Goal: Transaction & Acquisition: Download file/media

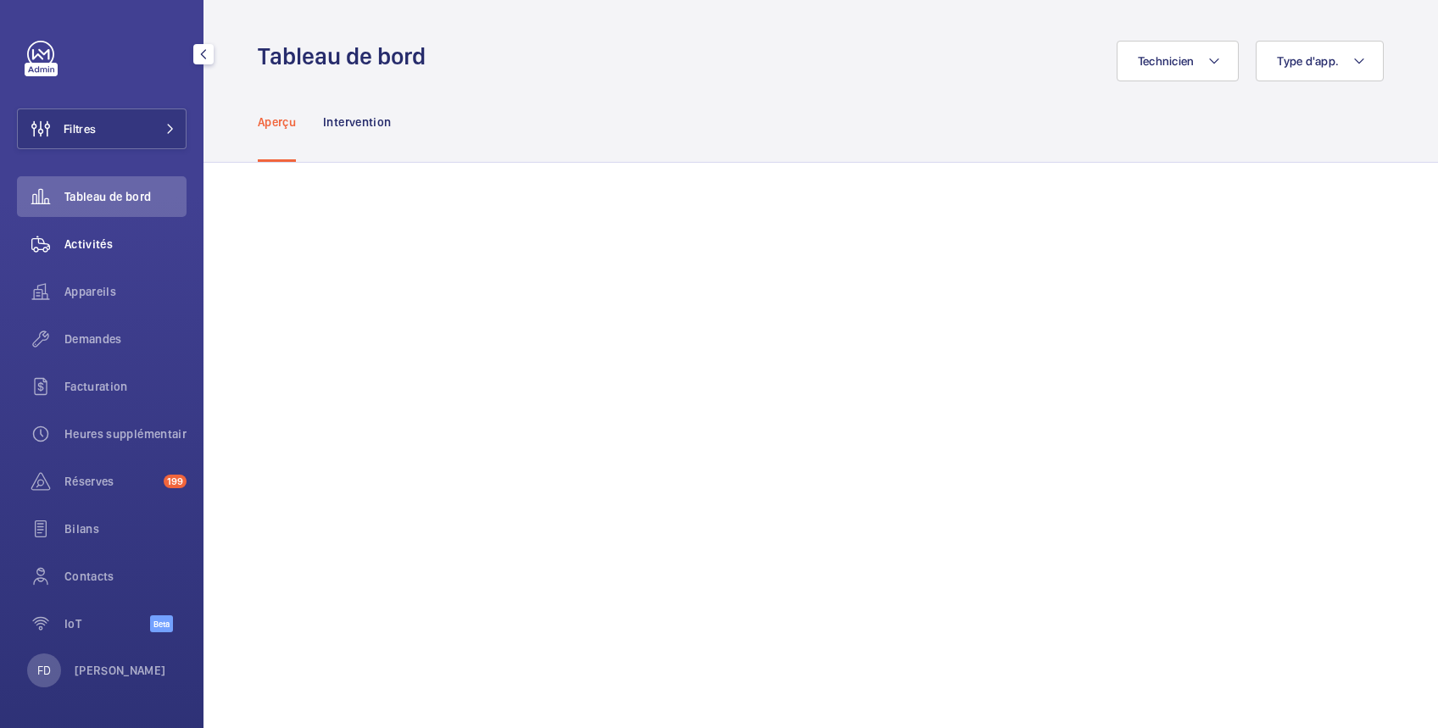
click at [97, 247] on span "Activités" at bounding box center [125, 244] width 122 height 17
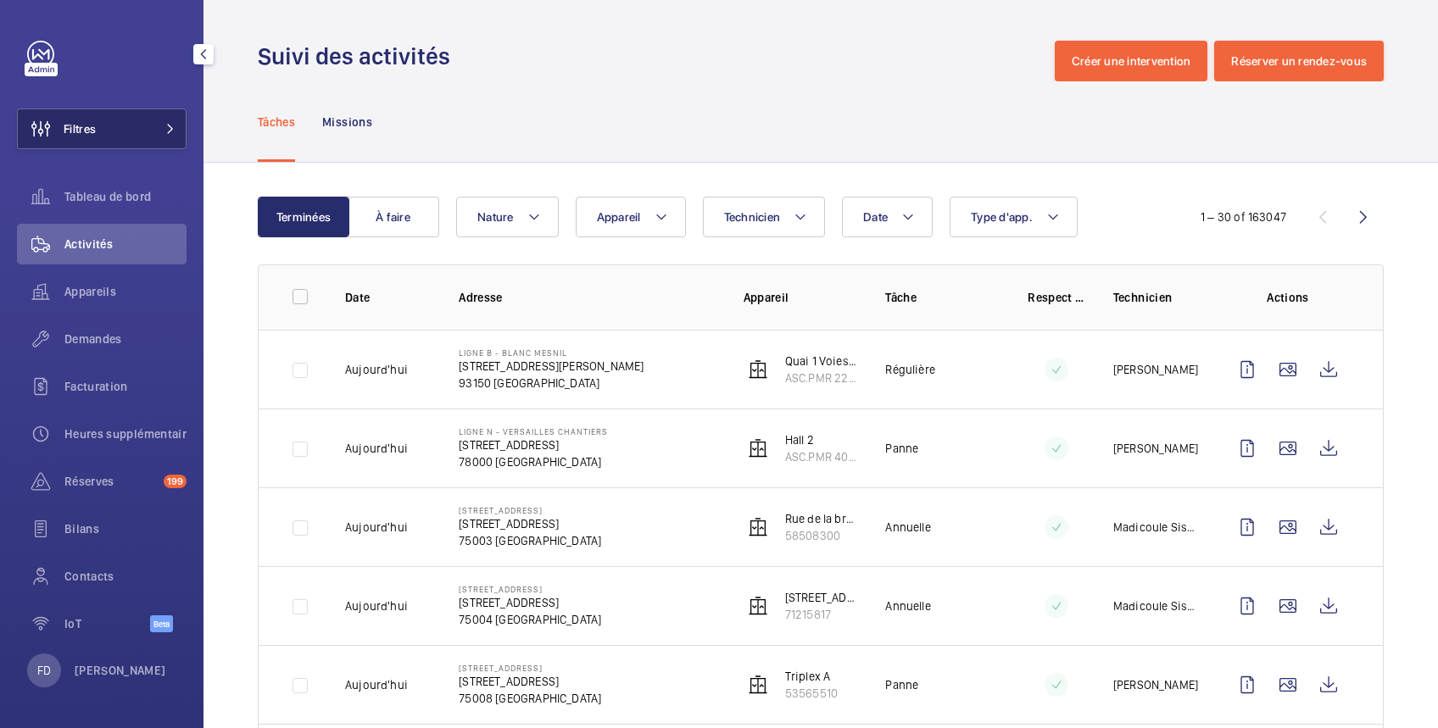
click at [123, 131] on button "Filtres" at bounding box center [102, 129] width 170 height 41
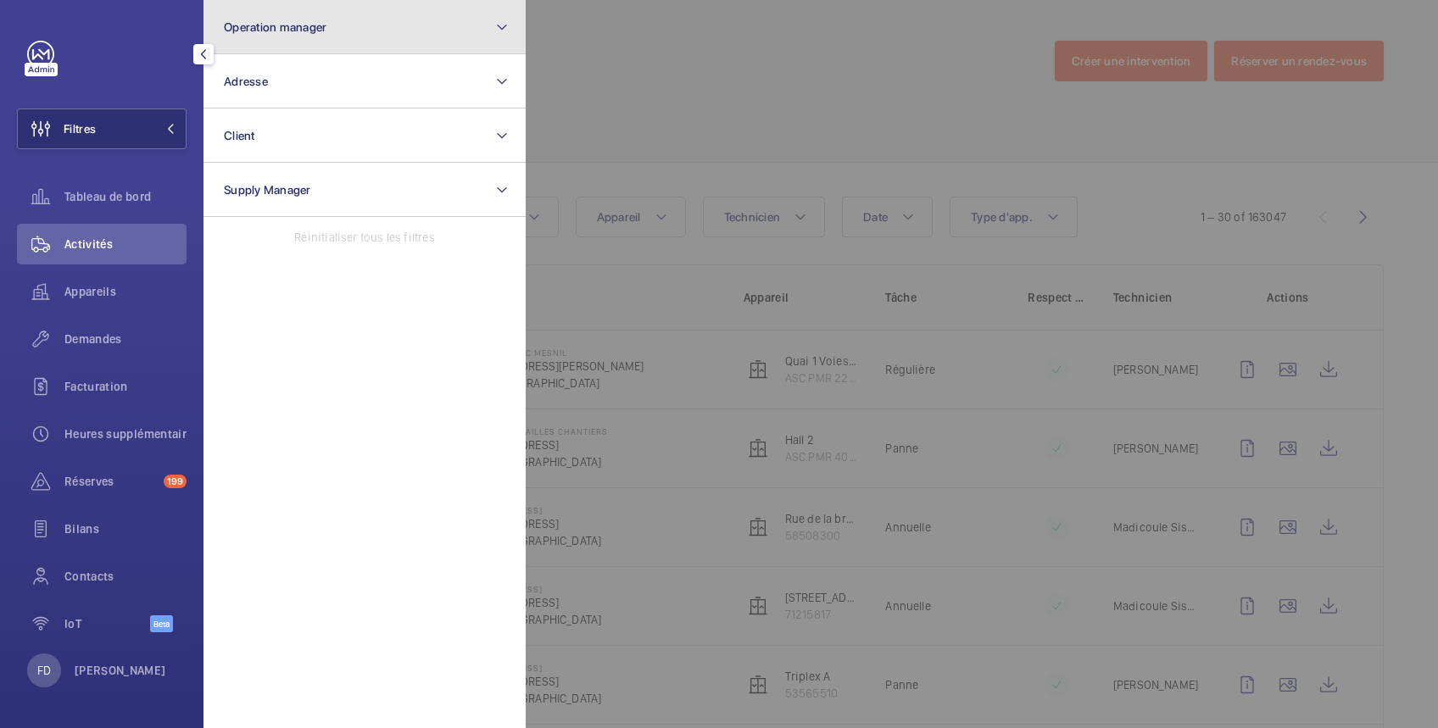
click at [224, 27] on span "Operation manager" at bounding box center [275, 27] width 103 height 14
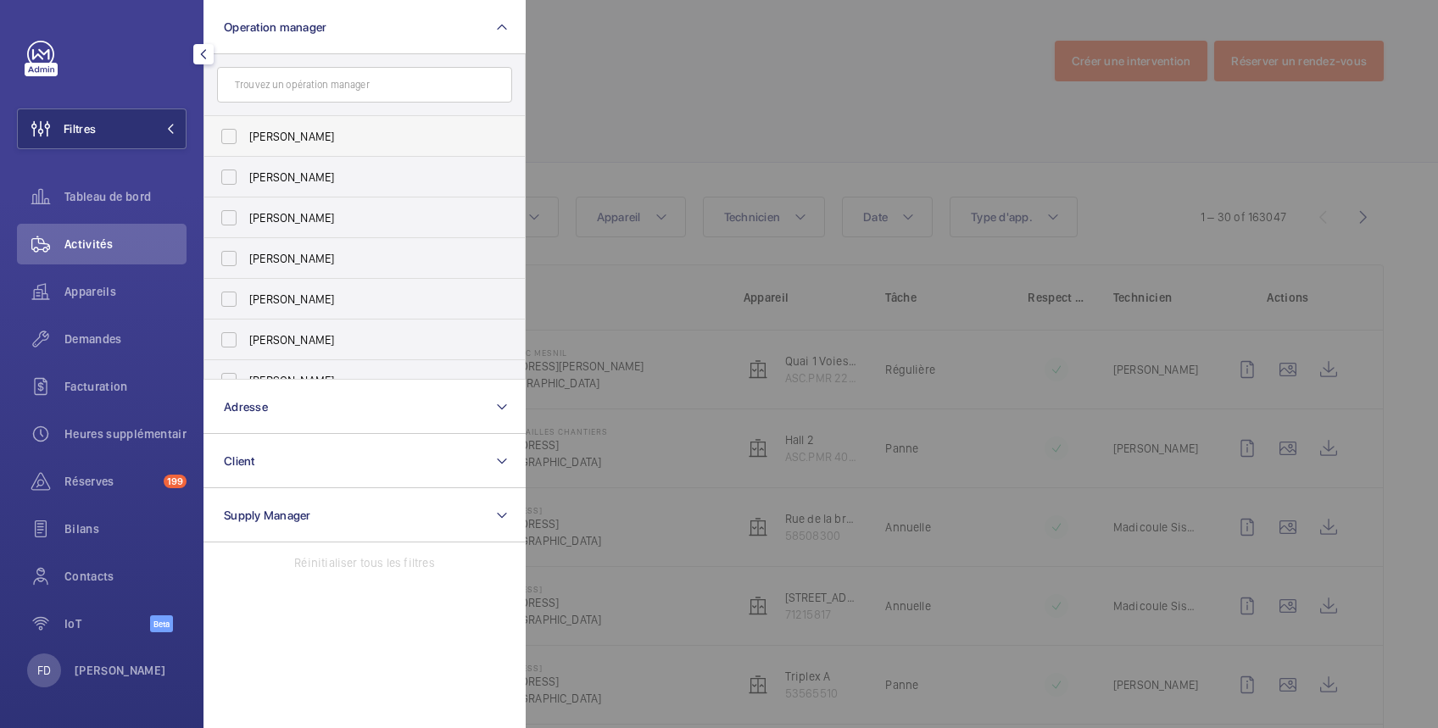
click at [292, 136] on span "[PERSON_NAME]" at bounding box center [365, 136] width 233 height 17
click at [246, 136] on input "[PERSON_NAME]" at bounding box center [229, 137] width 34 height 34
checkbox input "true"
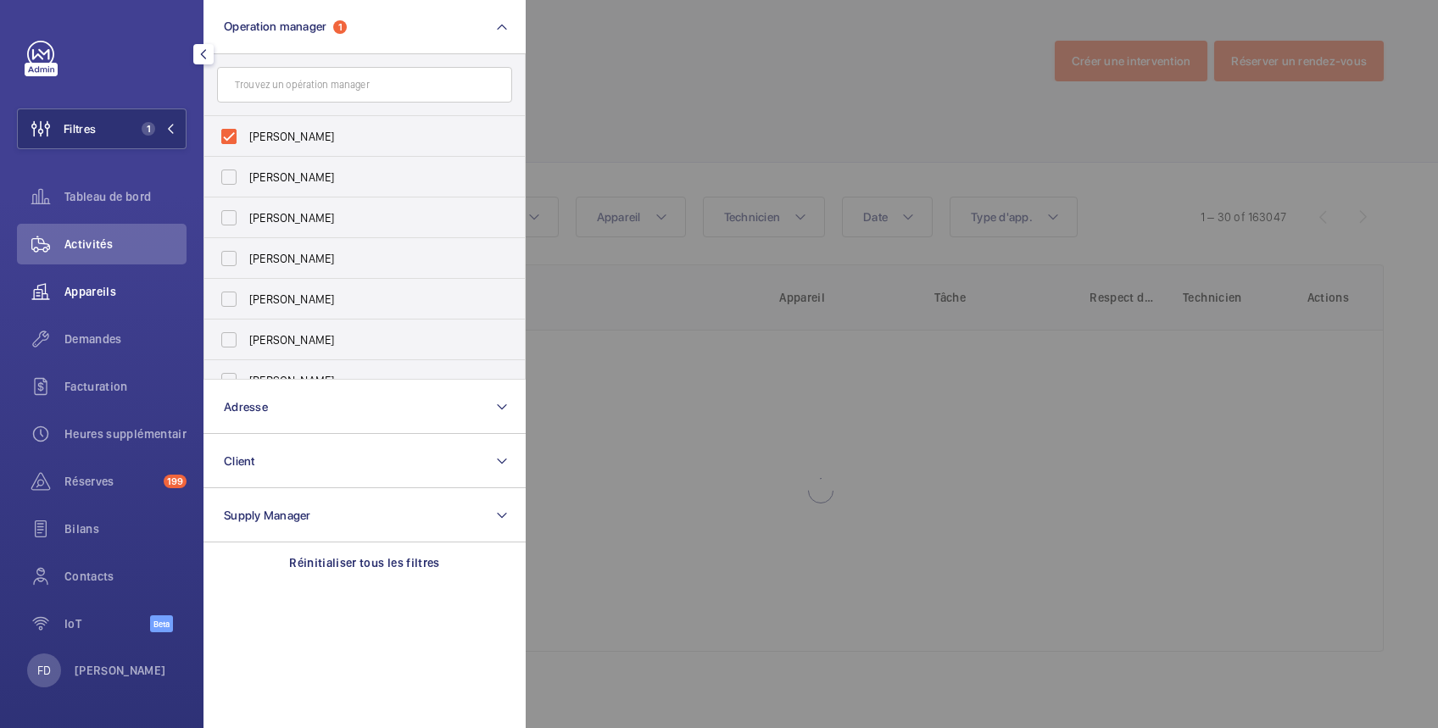
click at [95, 292] on span "Appareils" at bounding box center [125, 291] width 122 height 17
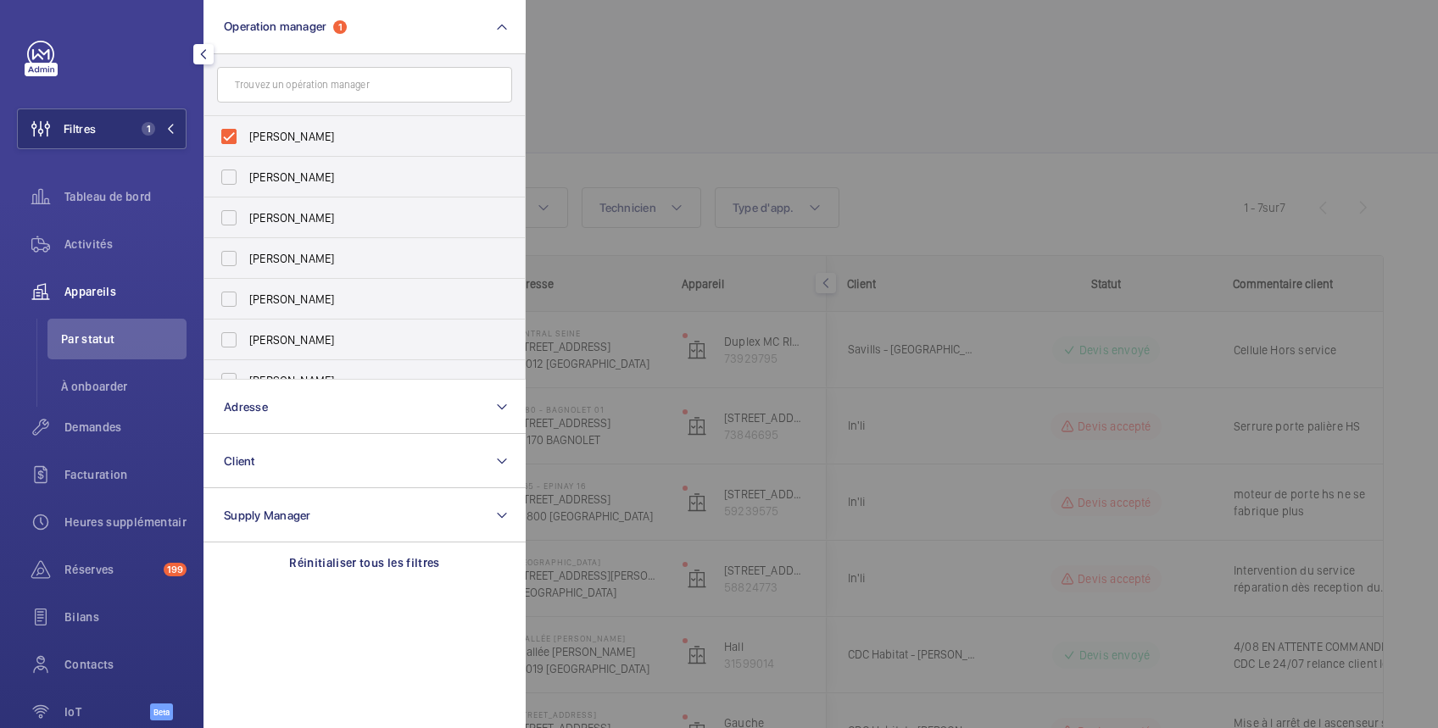
click at [678, 70] on div at bounding box center [1245, 364] width 1438 height 728
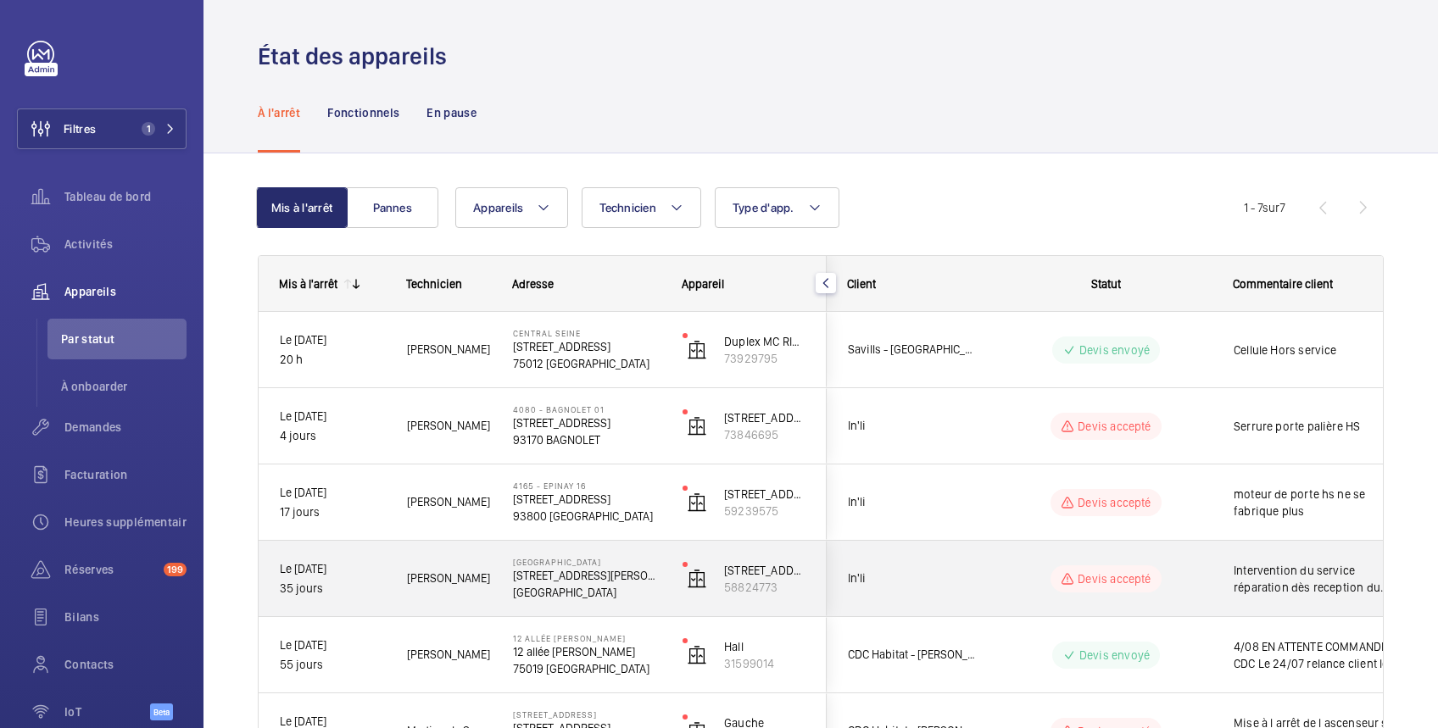
click at [1328, 578] on span "Intervention du service réparation dès reception du materiel" at bounding box center [1322, 579] width 176 height 34
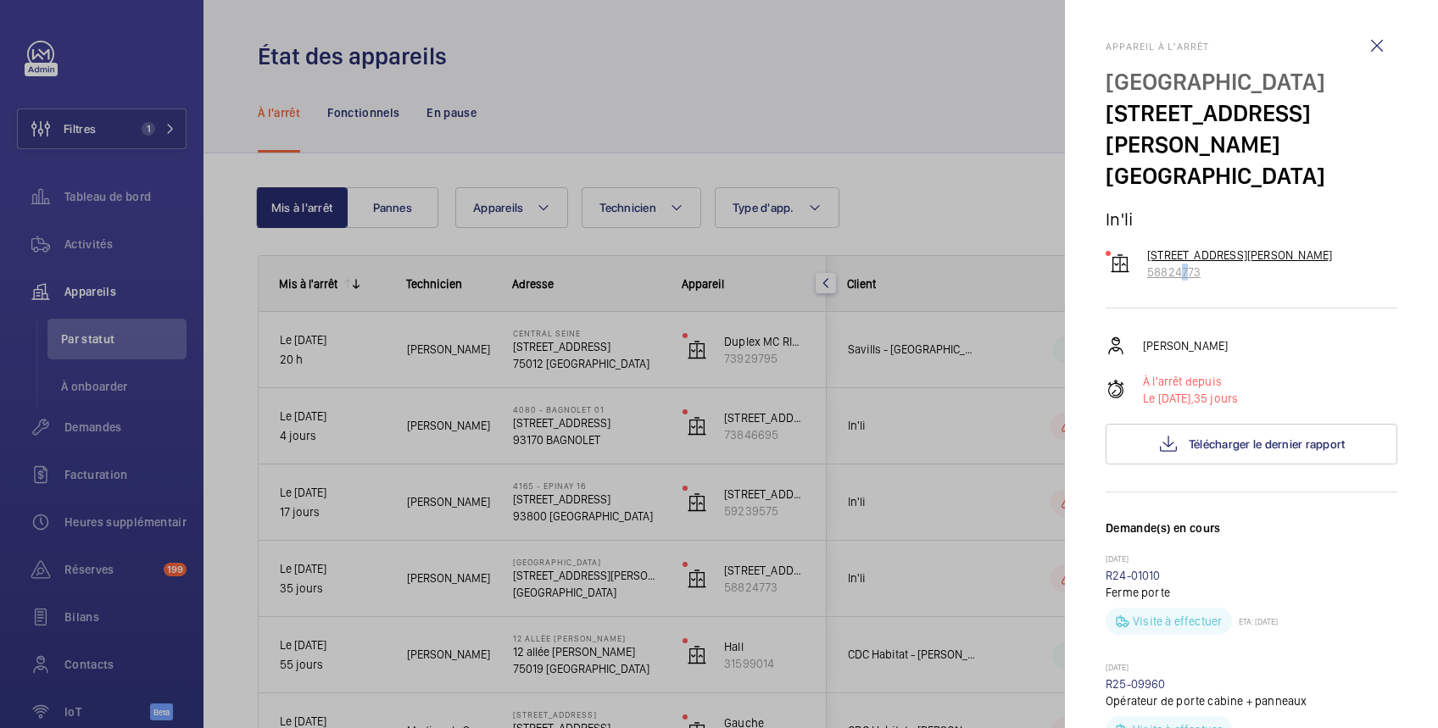
click at [1176, 265] on p "58824773" at bounding box center [1239, 272] width 185 height 17
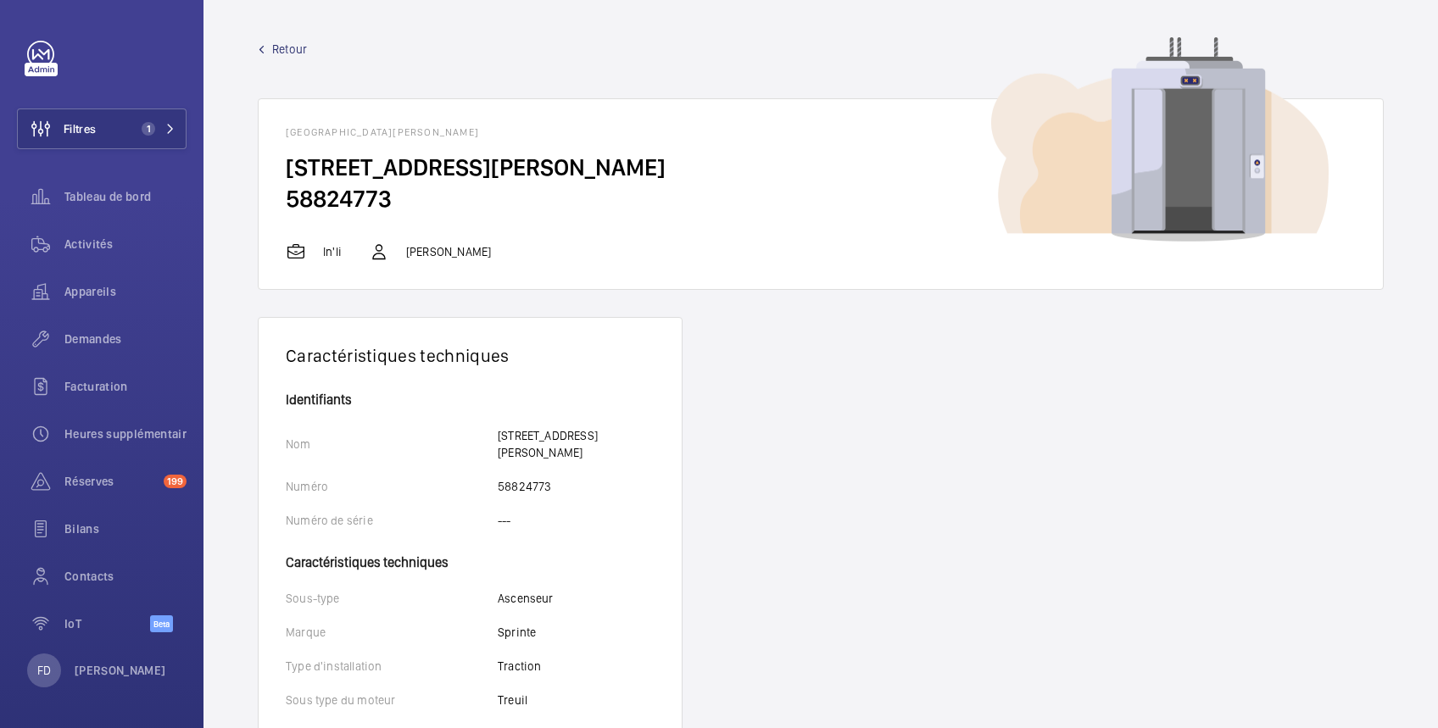
click at [275, 41] on span "Retour" at bounding box center [289, 49] width 35 height 17
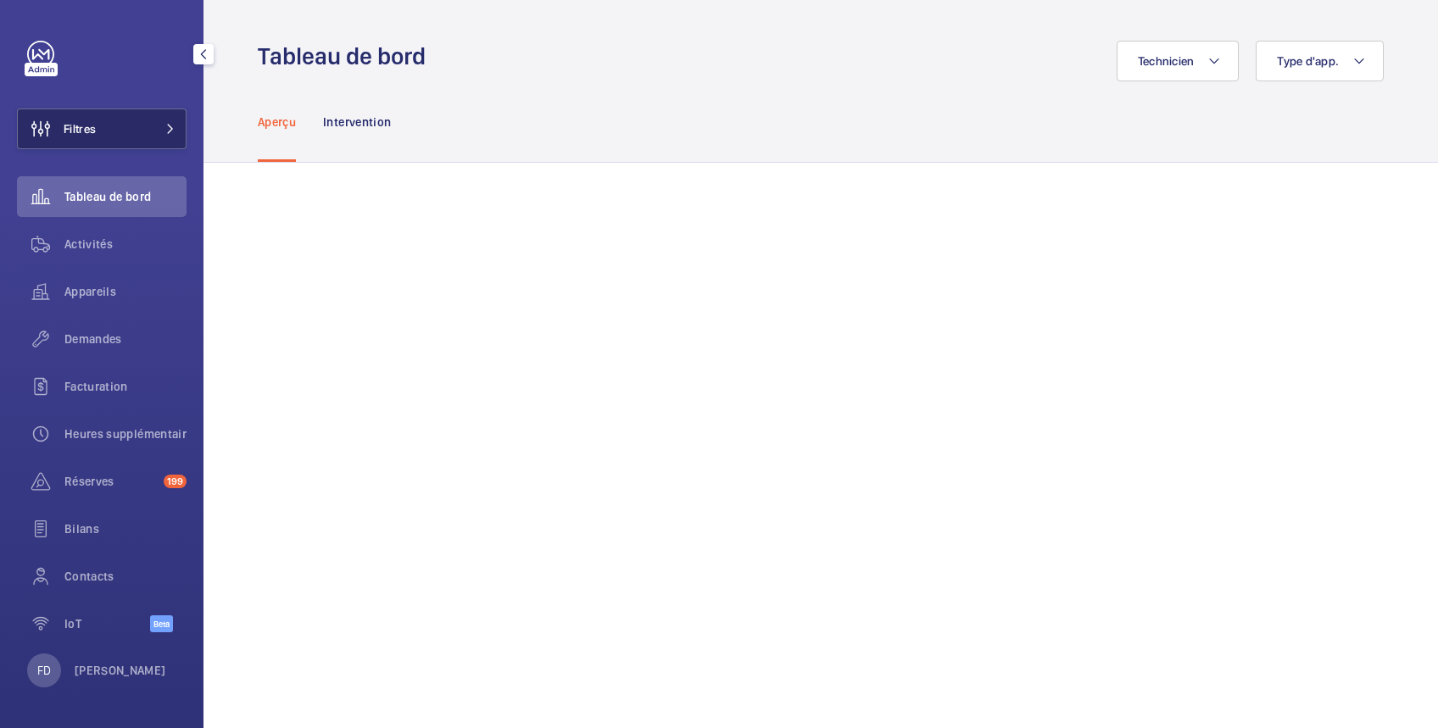
click at [116, 121] on button "Filtres" at bounding box center [102, 129] width 170 height 41
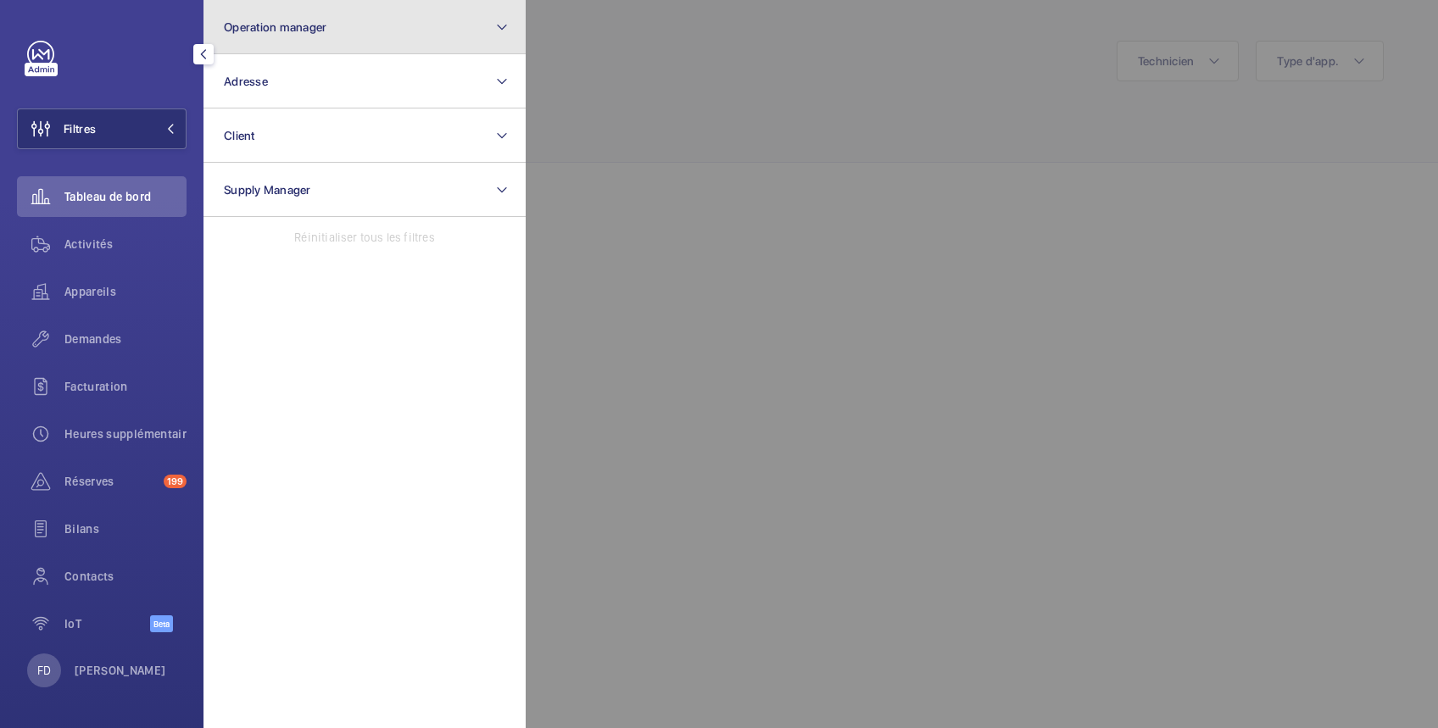
click at [311, 25] on span "Operation manager" at bounding box center [275, 27] width 103 height 14
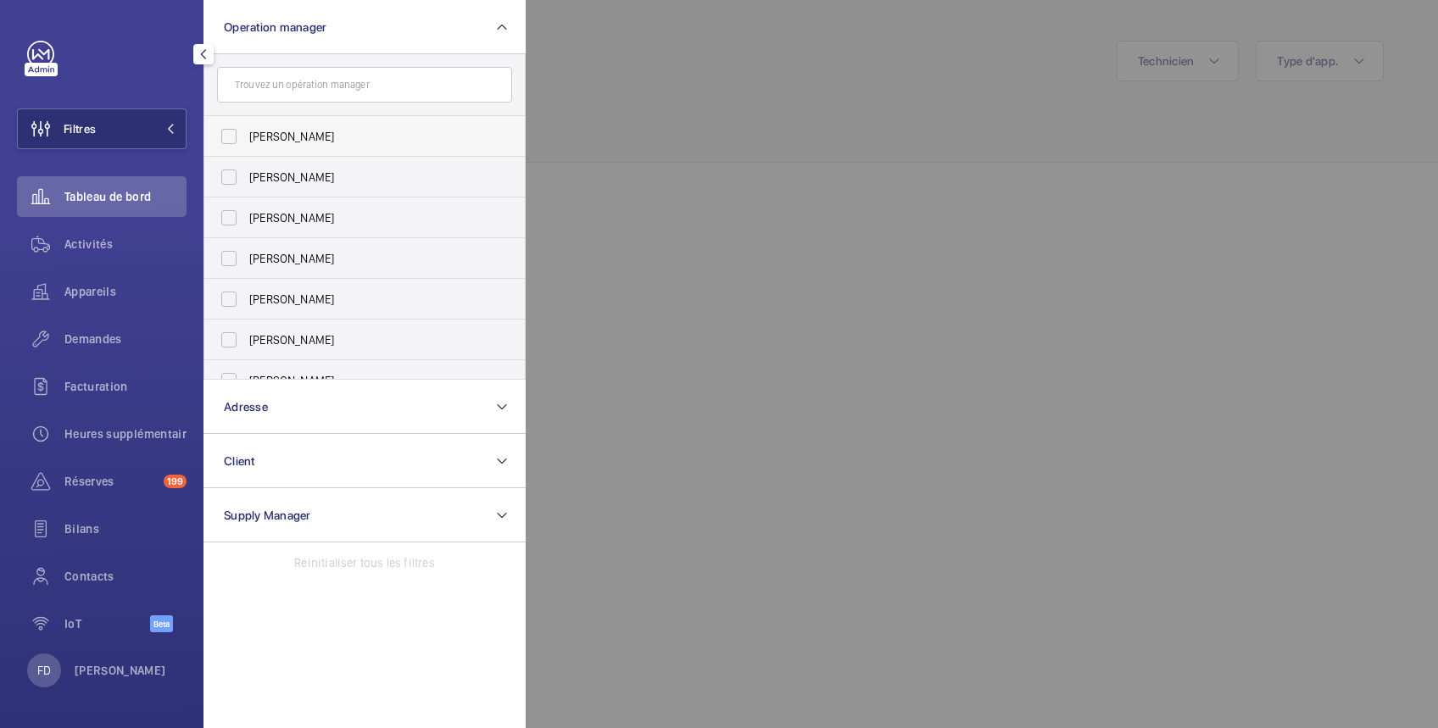
click at [271, 141] on span "[PERSON_NAME]" at bounding box center [365, 136] width 233 height 17
click at [246, 141] on input "[PERSON_NAME]" at bounding box center [229, 137] width 34 height 34
checkbox input "true"
click at [657, 58] on div at bounding box center [1245, 364] width 1438 height 728
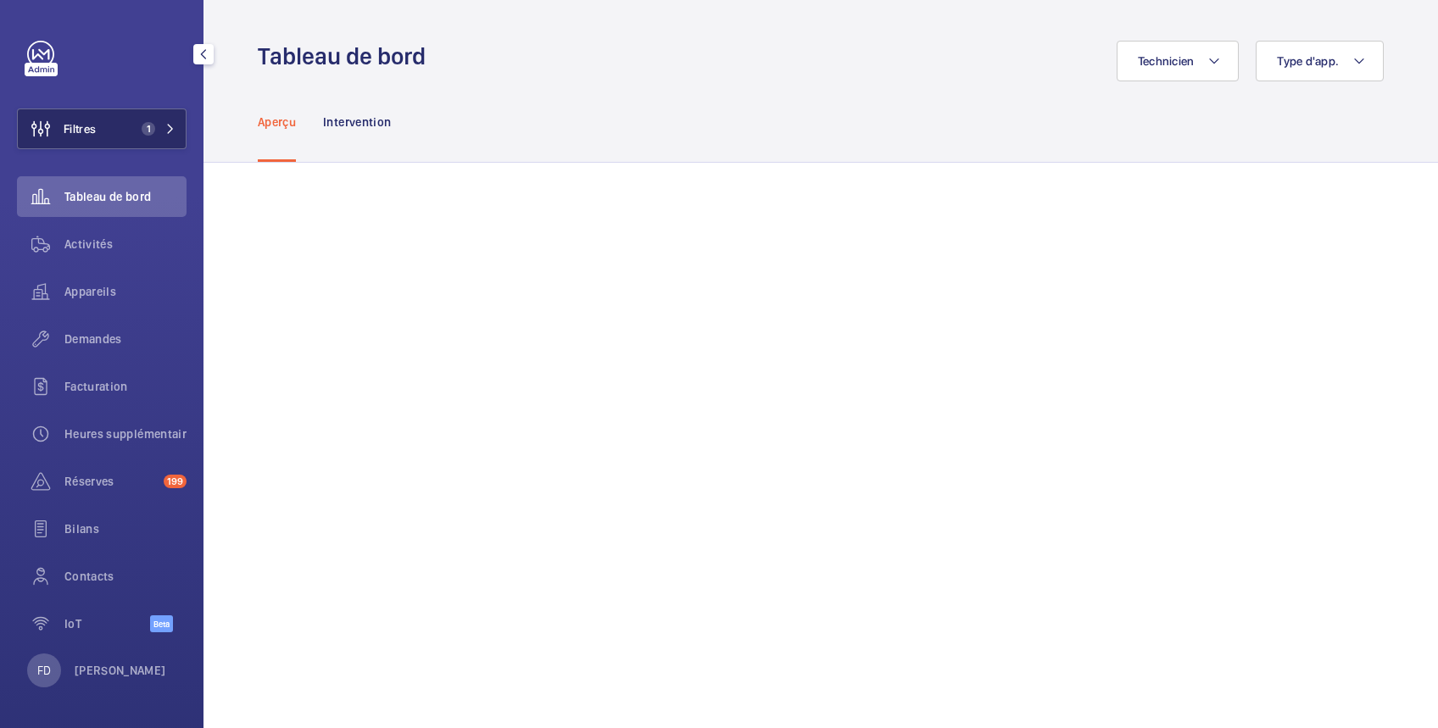
click at [88, 128] on span "Filtres" at bounding box center [80, 128] width 32 height 17
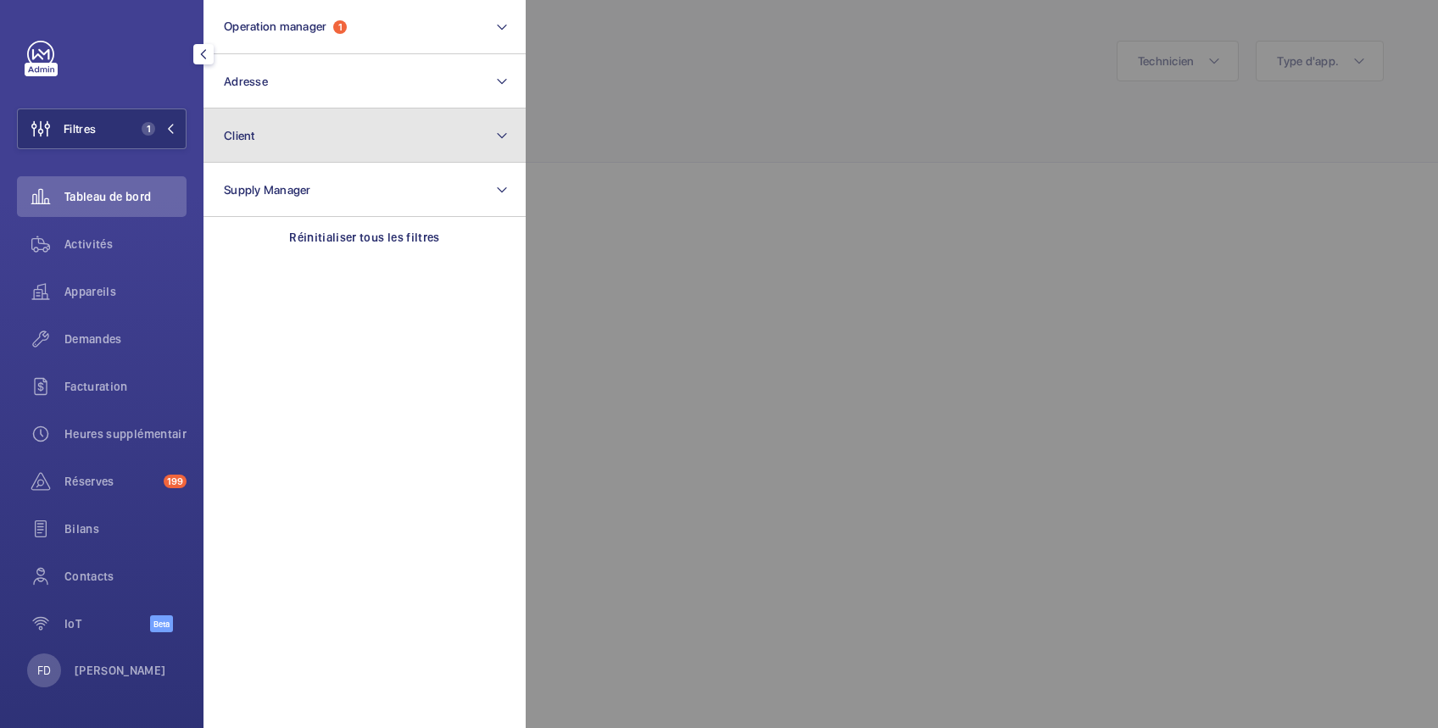
click at [318, 142] on button "Client" at bounding box center [365, 136] width 322 height 54
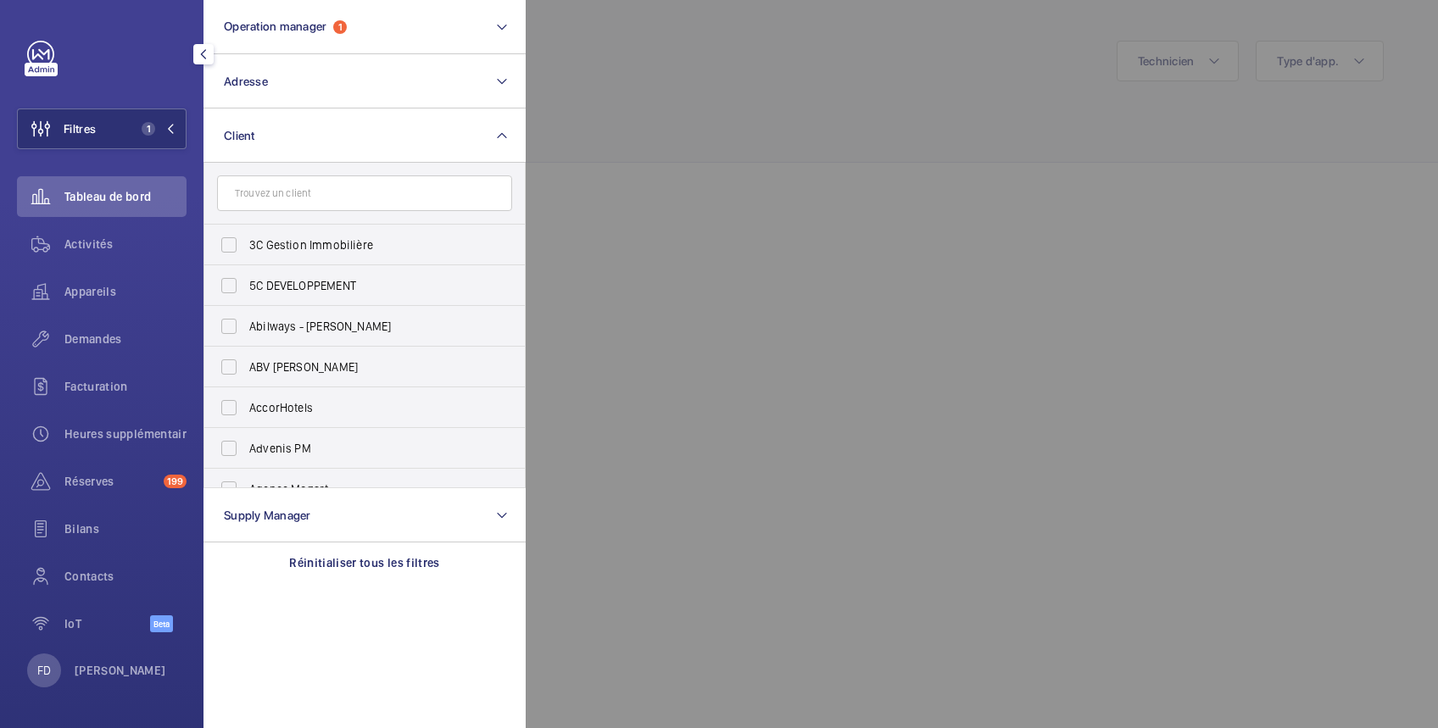
click at [312, 197] on input "text" at bounding box center [364, 194] width 295 height 36
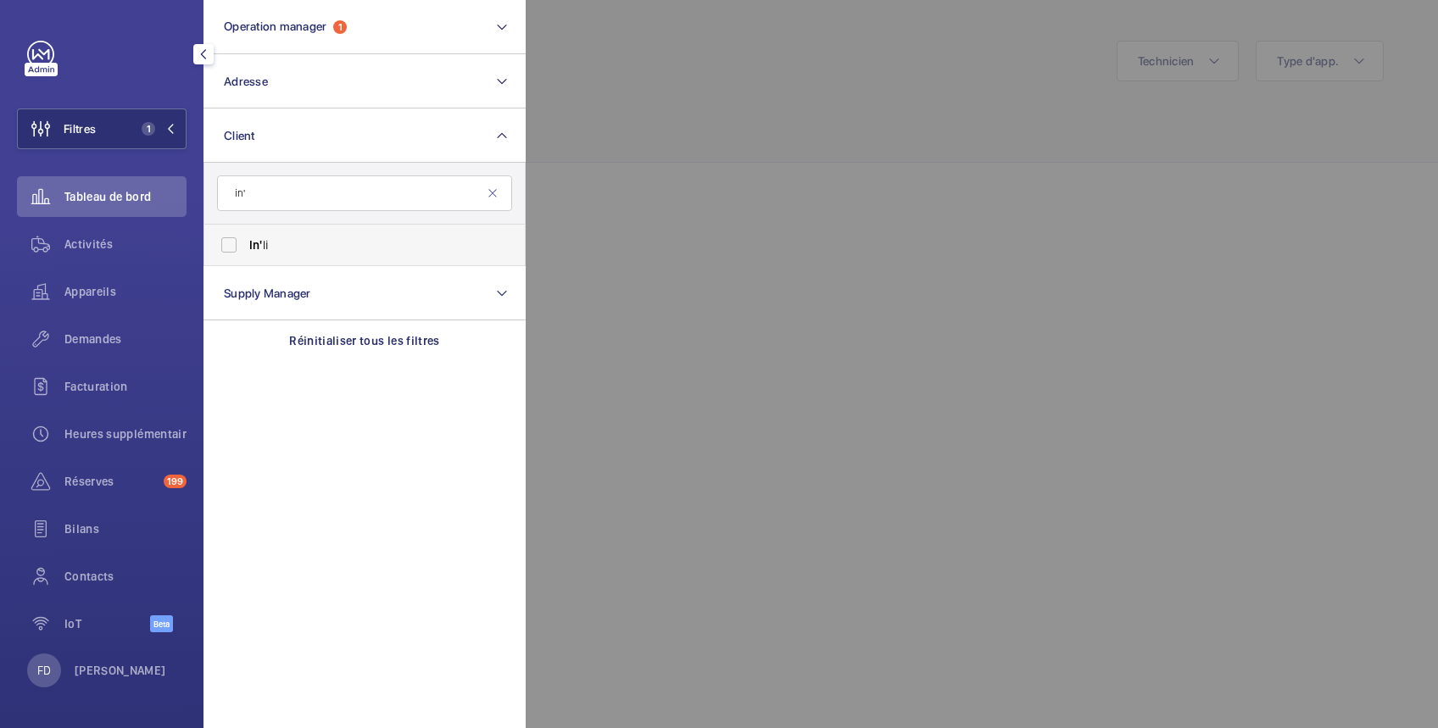
type input "in'"
click at [224, 241] on label "In' li" at bounding box center [351, 245] width 295 height 41
click at [224, 241] on input "In' li" at bounding box center [229, 245] width 34 height 34
checkbox input "true"
click at [691, 52] on div at bounding box center [1245, 364] width 1438 height 728
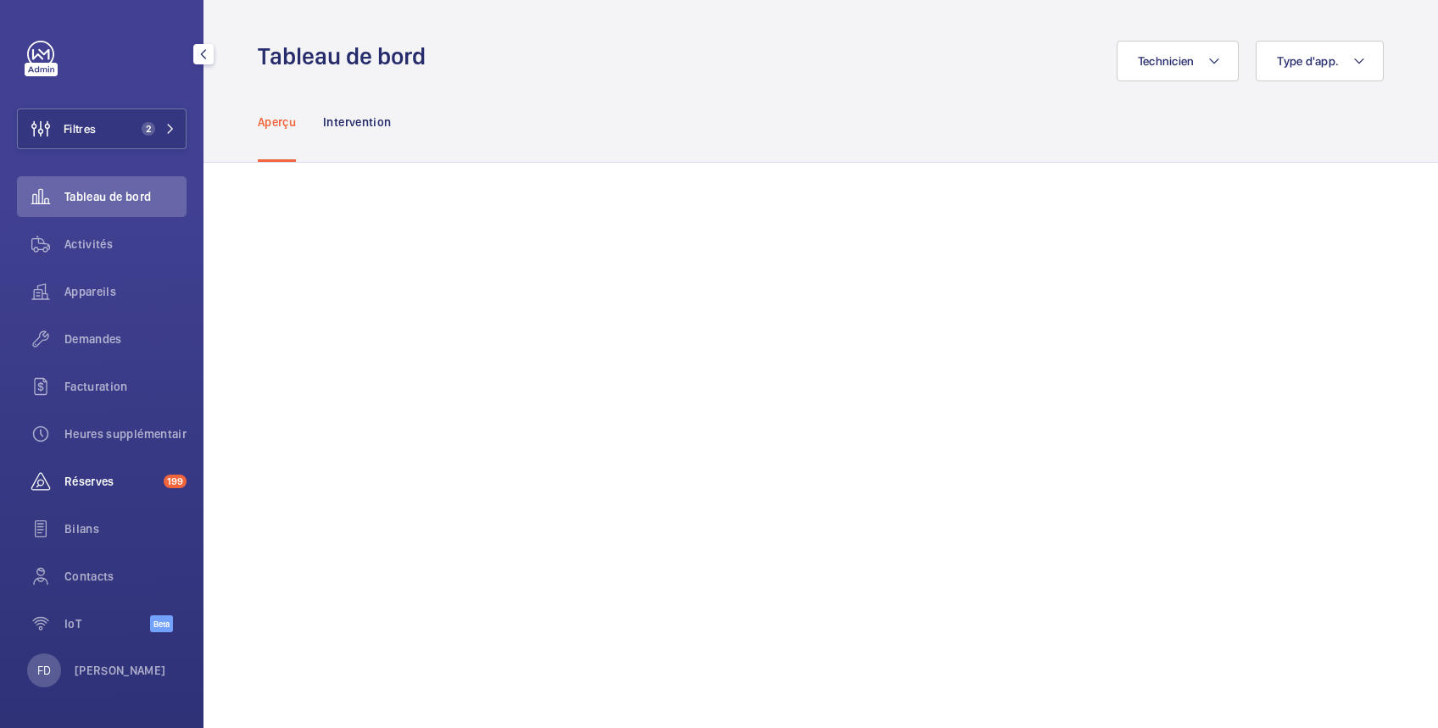
click at [102, 484] on span "Réserves" at bounding box center [110, 481] width 92 height 17
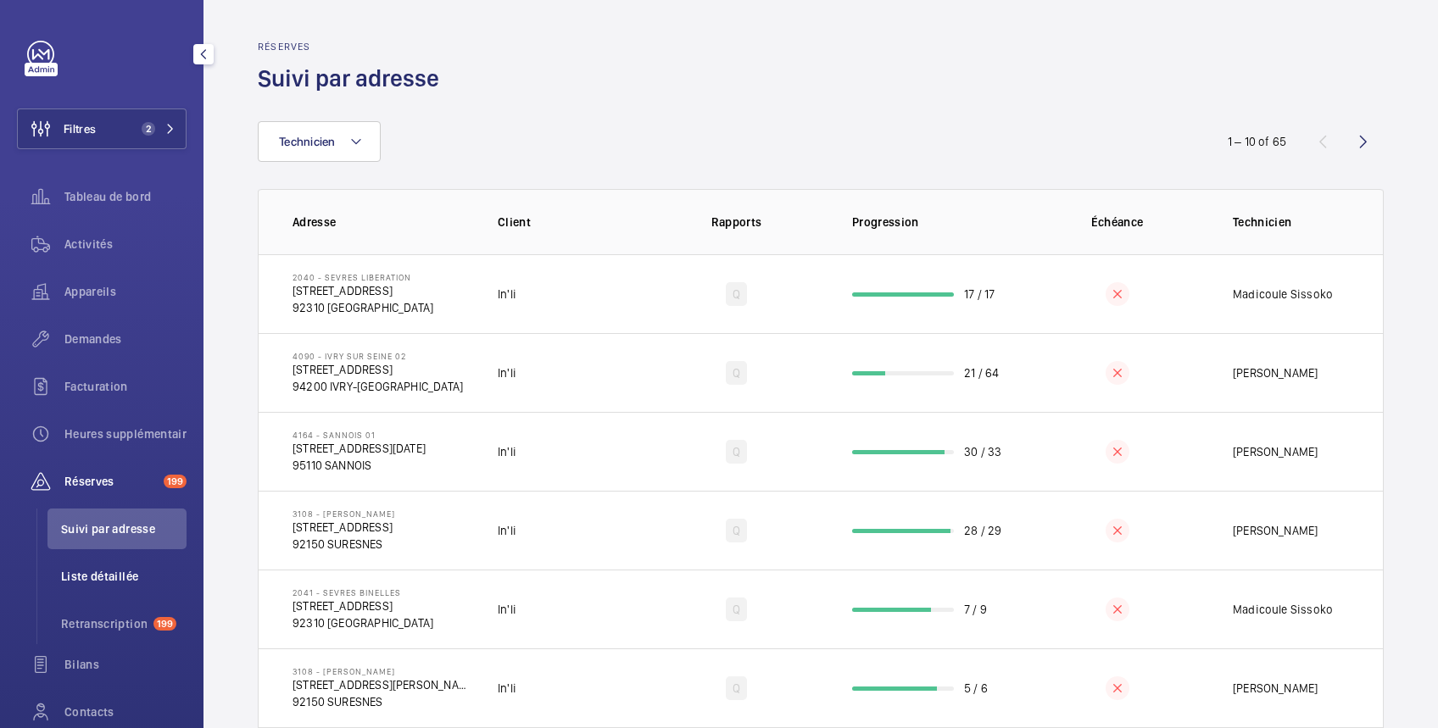
click at [115, 575] on span "Liste détaillée" at bounding box center [124, 576] width 126 height 17
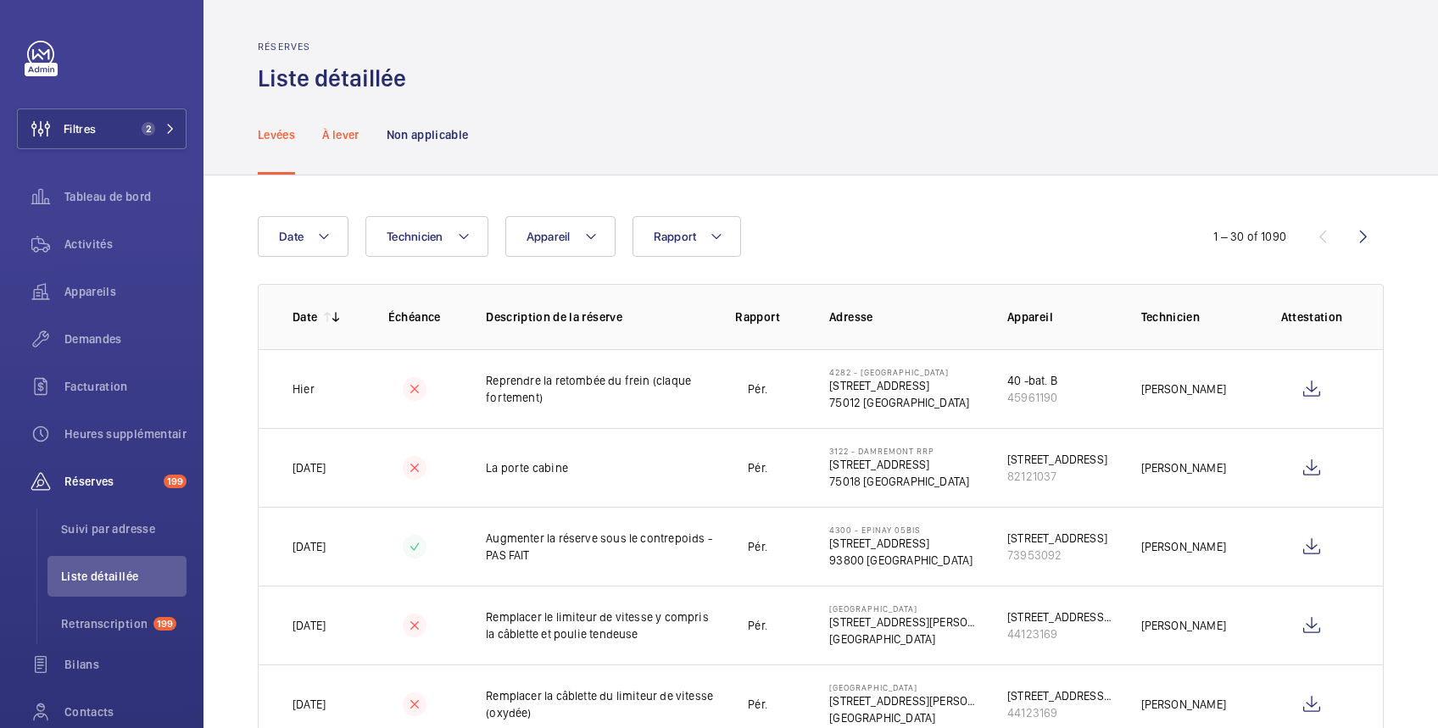
click at [339, 134] on p "À lever" at bounding box center [340, 134] width 36 height 17
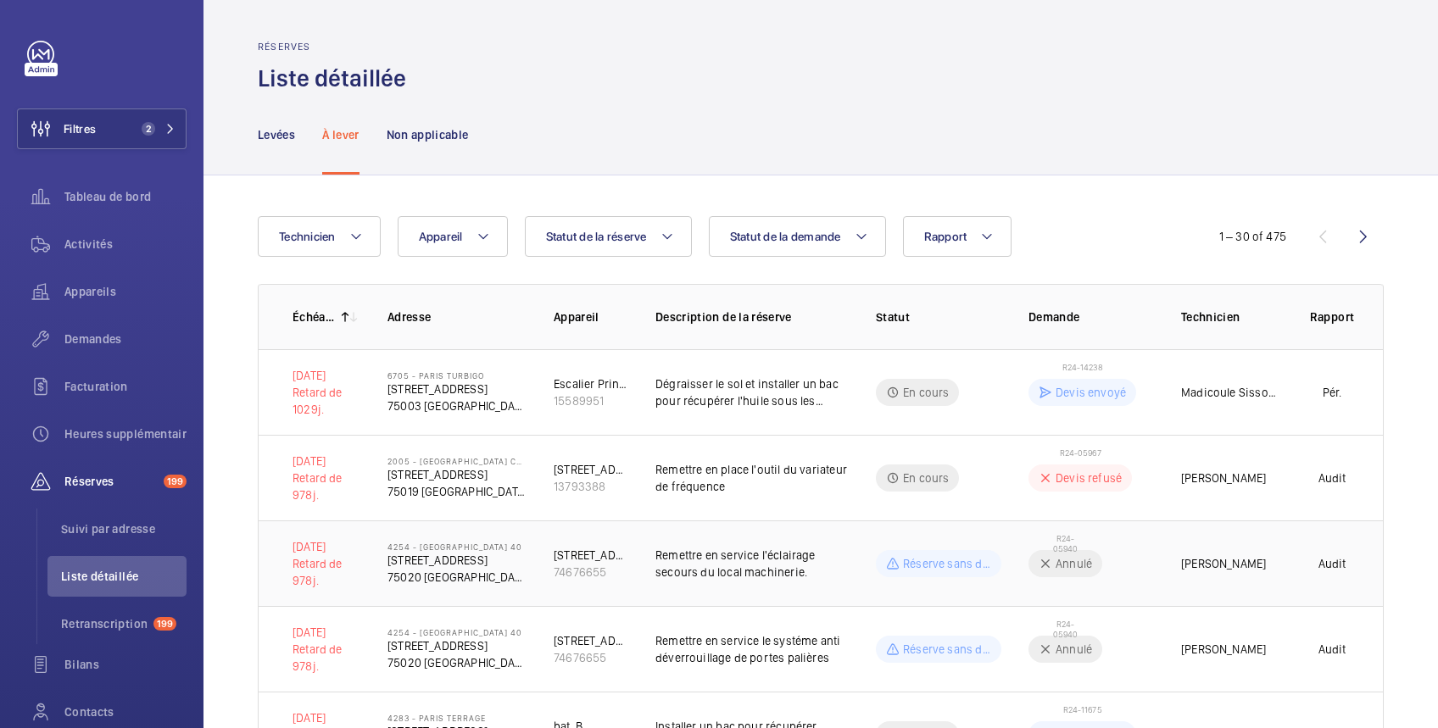
click at [1047, 547] on span "R24-05940" at bounding box center [1065, 543] width 37 height 20
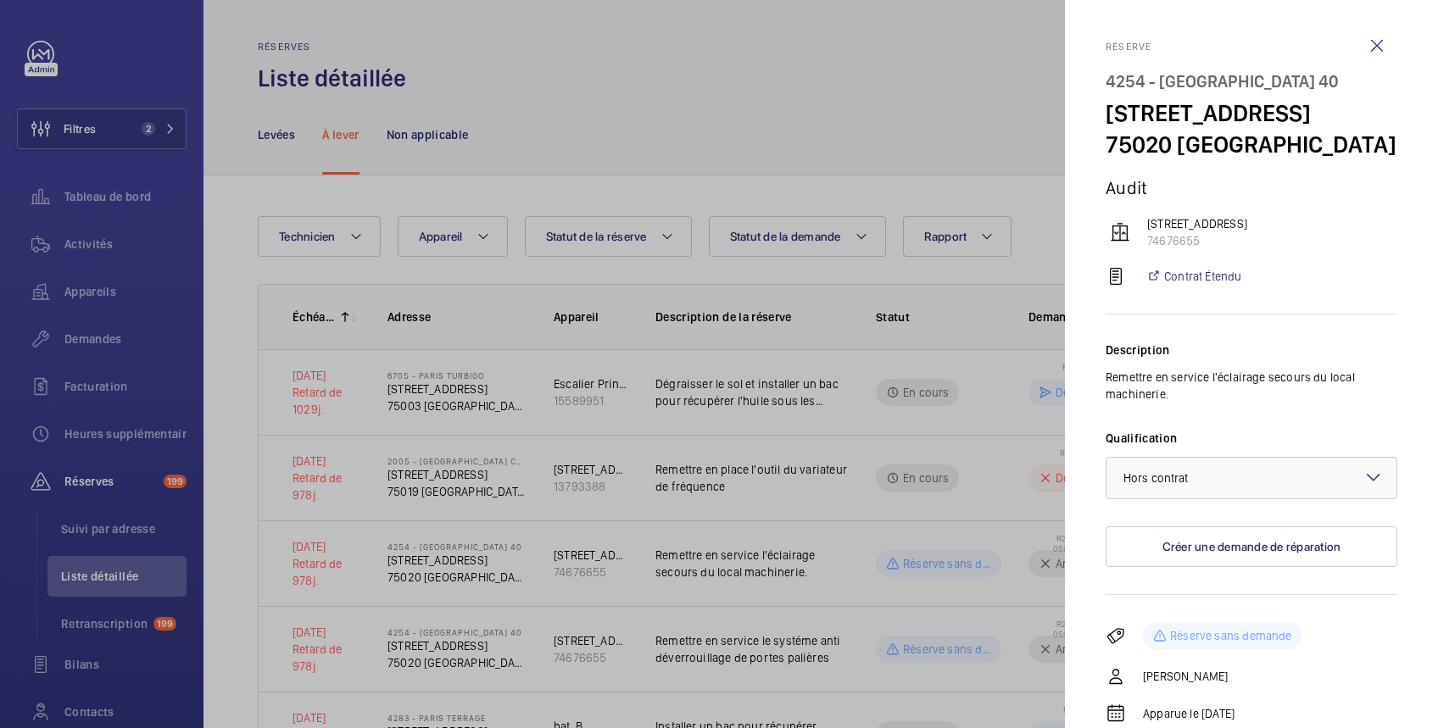
scroll to position [132, 0]
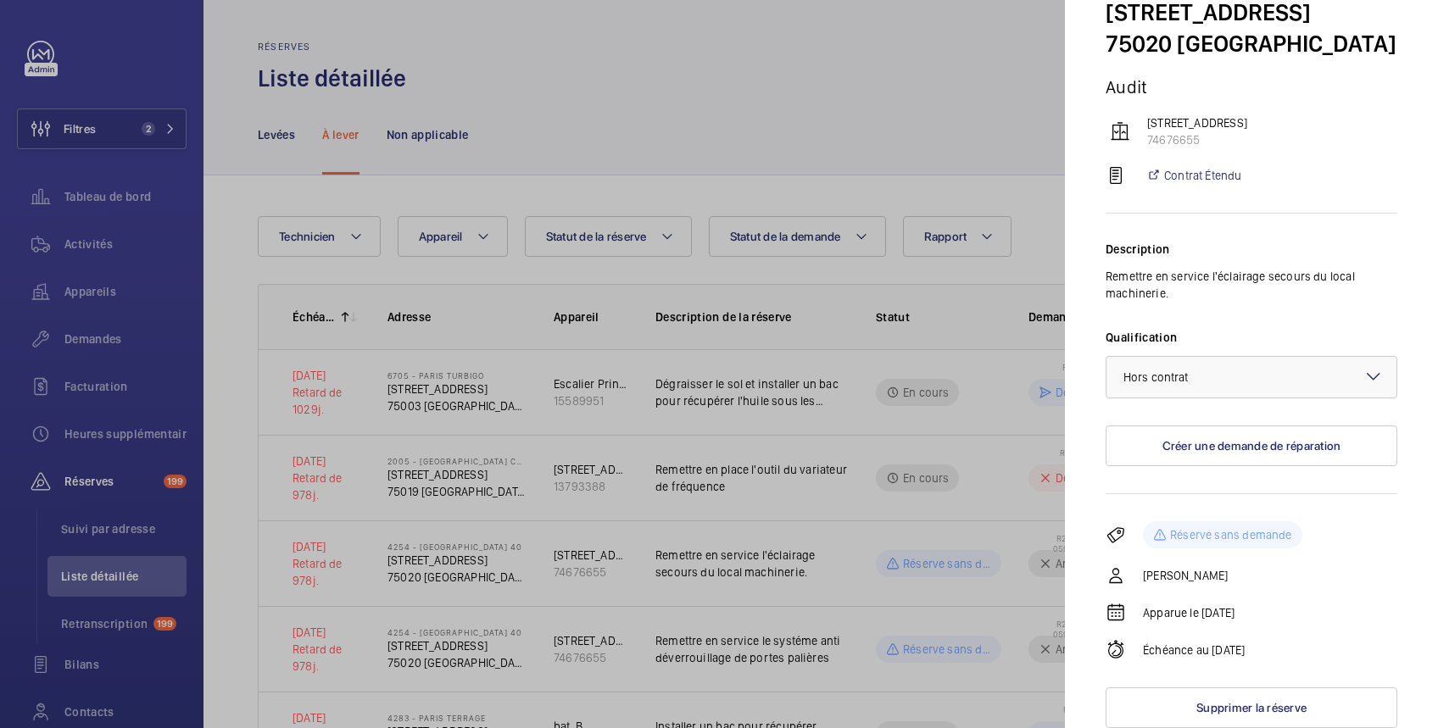
click at [868, 109] on div at bounding box center [719, 364] width 1438 height 728
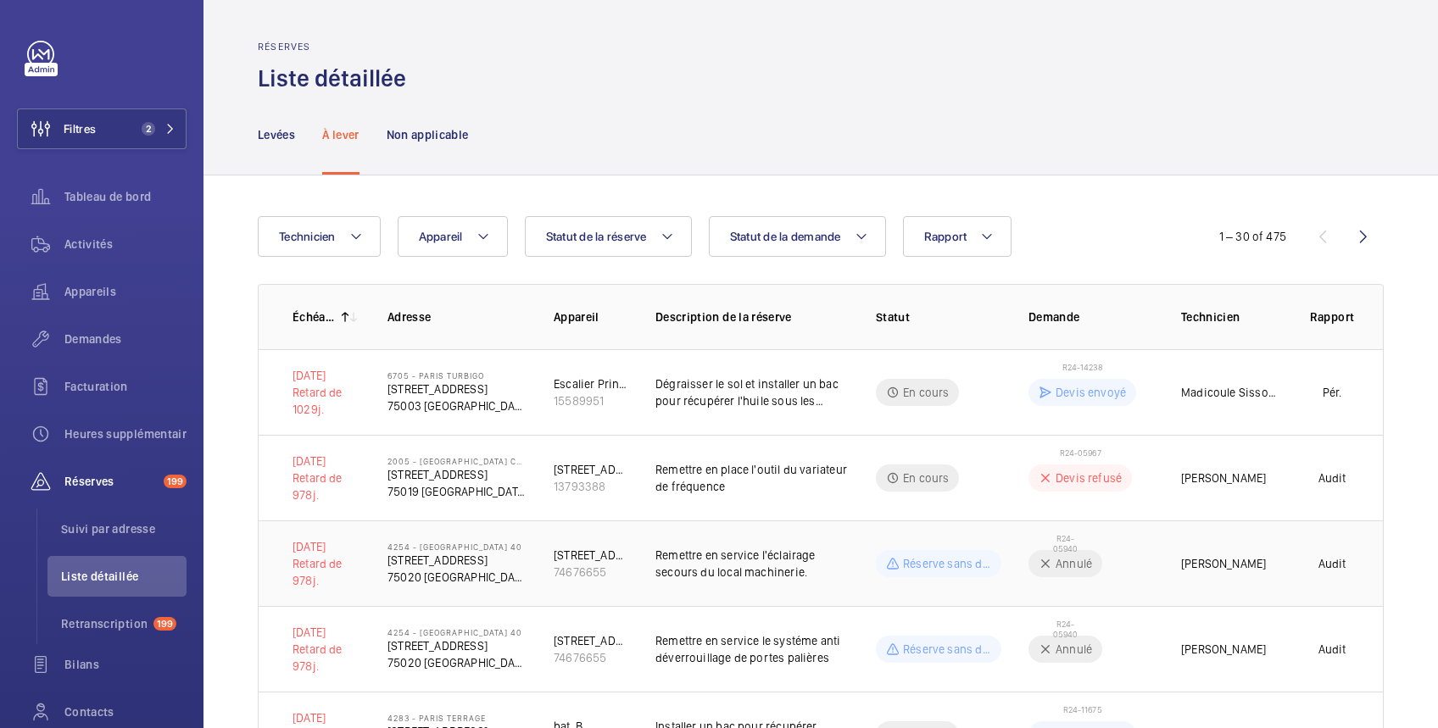
click at [1057, 546] on span "R24-05940" at bounding box center [1065, 543] width 37 height 20
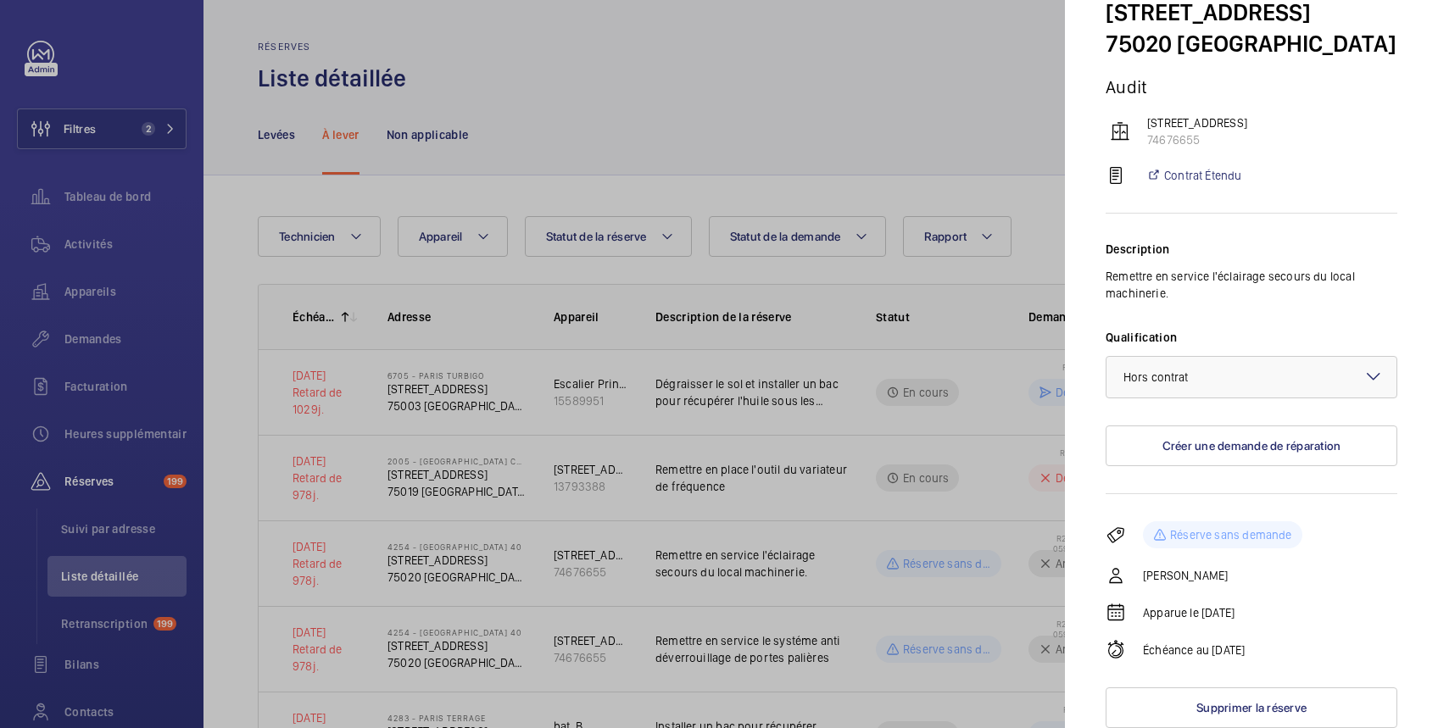
scroll to position [132, 0]
click at [854, 124] on div at bounding box center [719, 364] width 1438 height 728
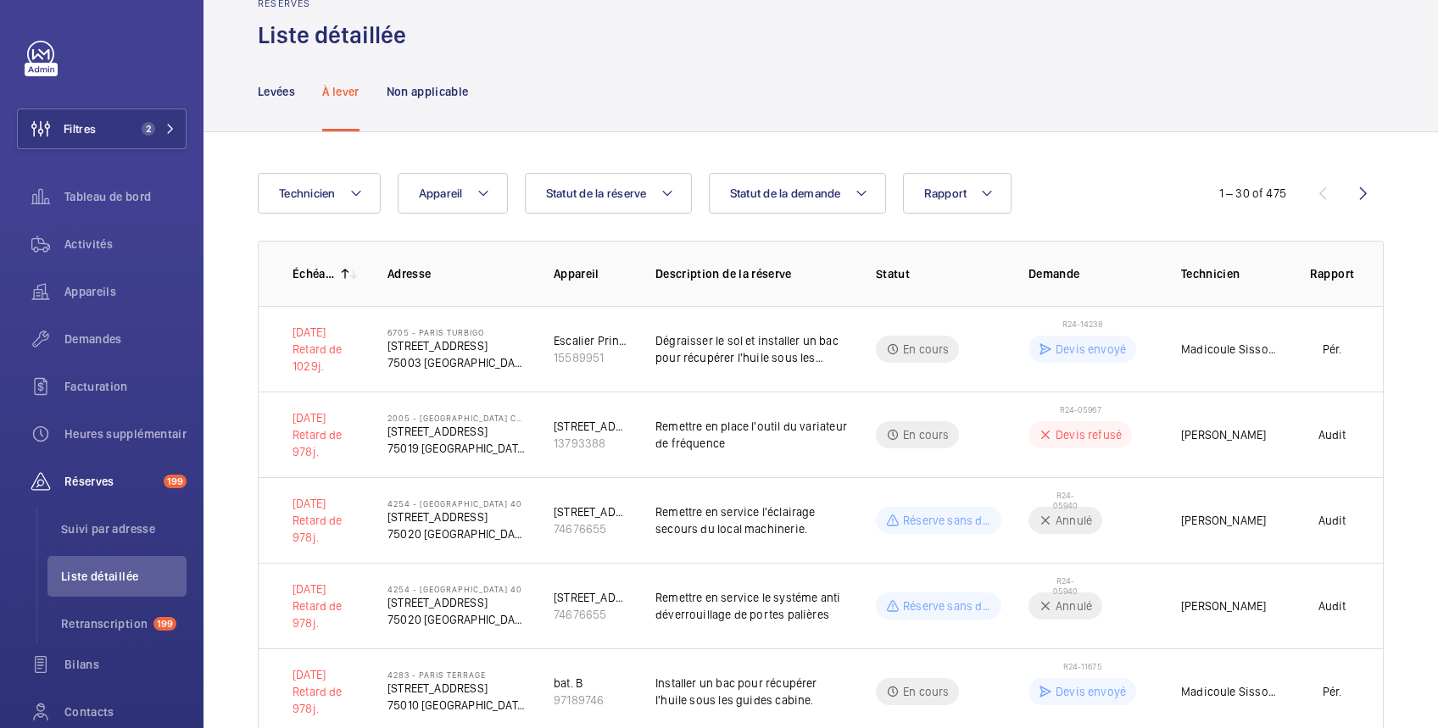
scroll to position [0, 0]
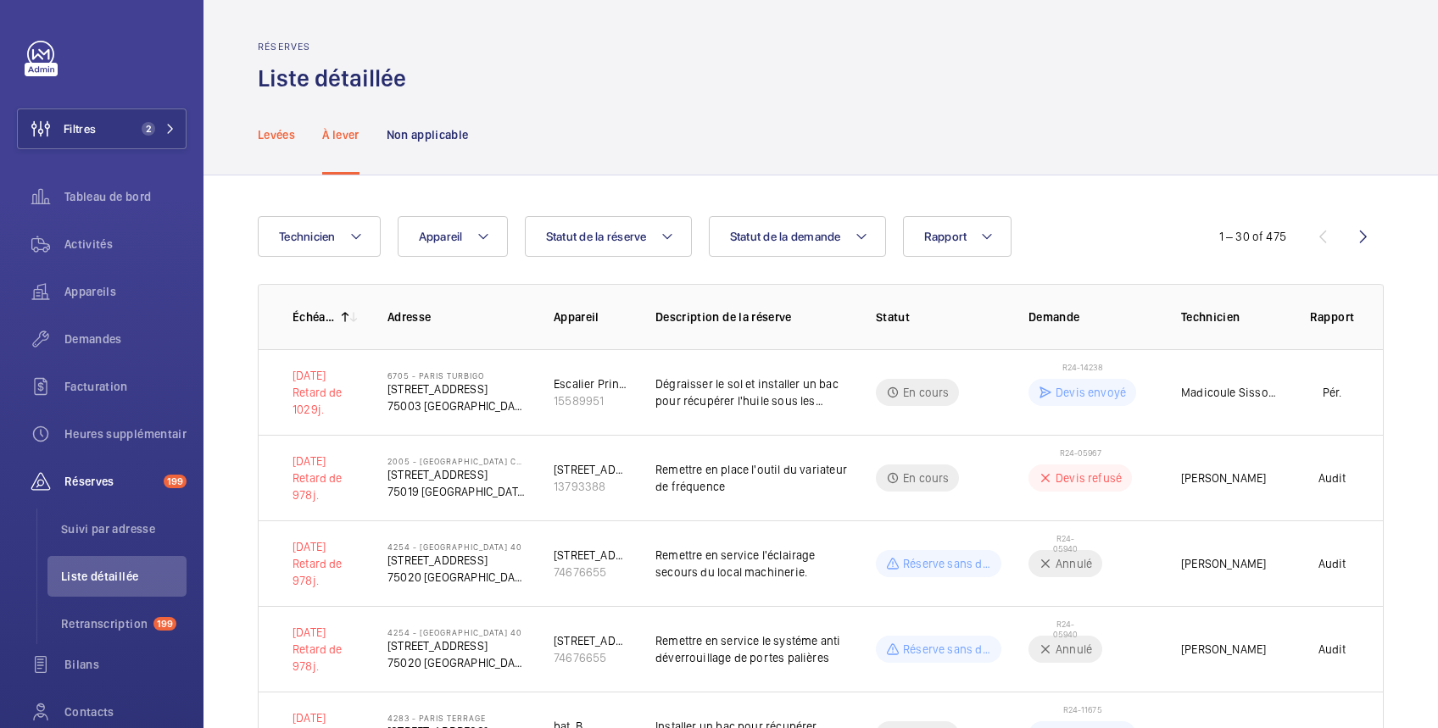
click at [277, 125] on div "Levées" at bounding box center [276, 134] width 37 height 81
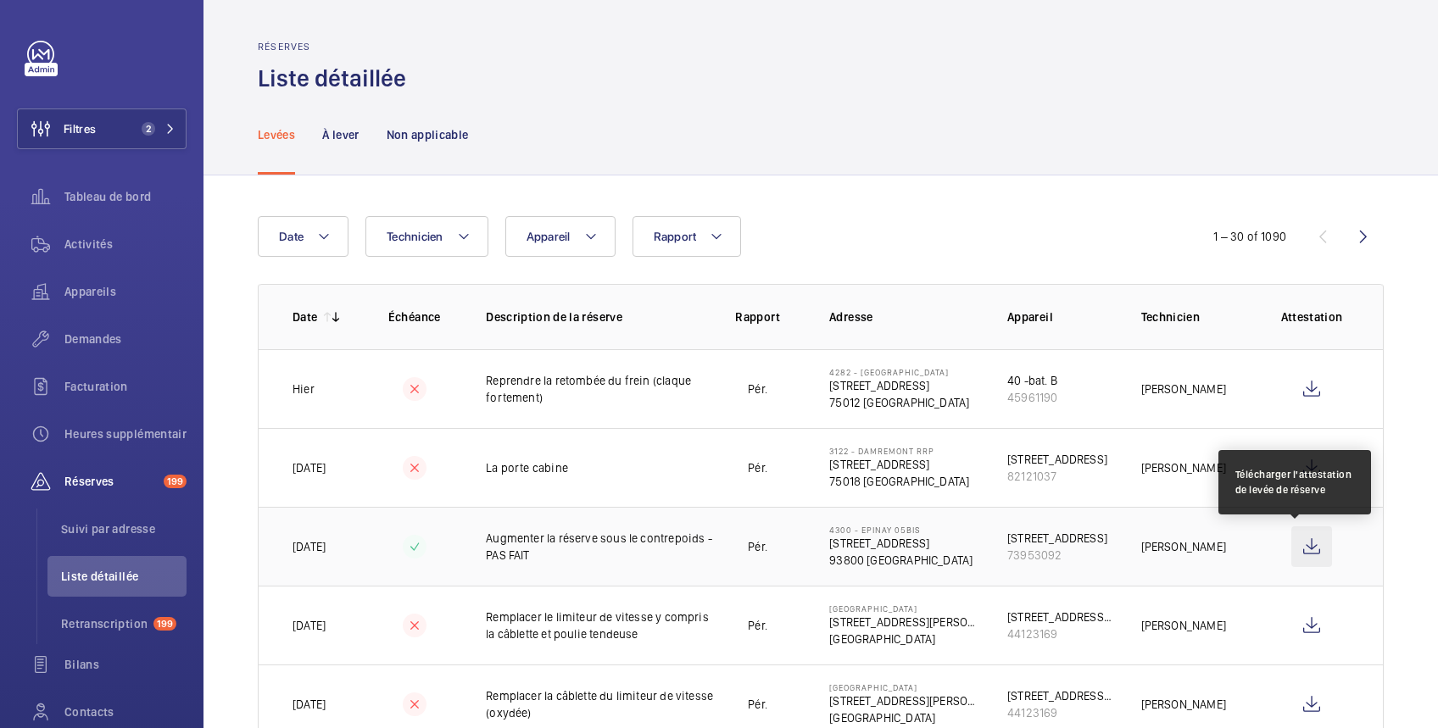
click at [1296, 545] on wm-front-icon-button at bounding box center [1312, 547] width 41 height 41
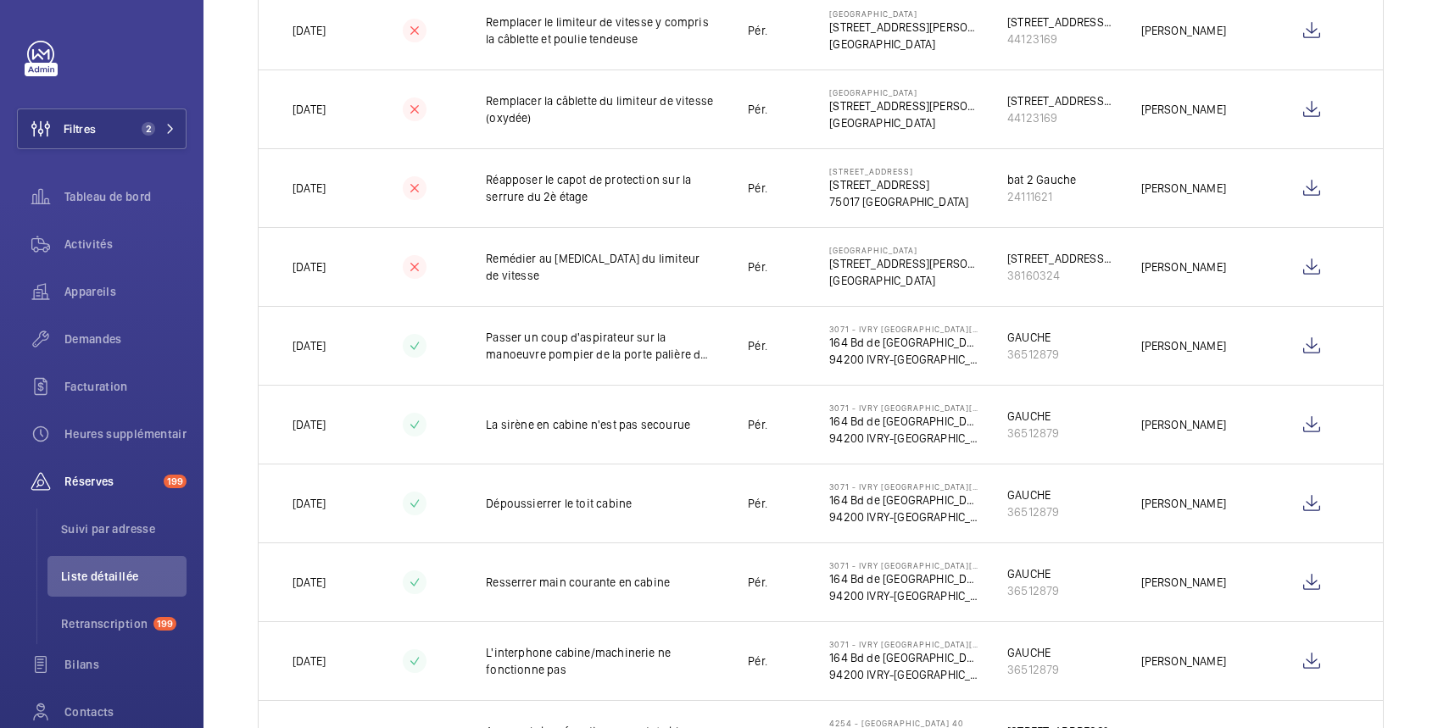
scroll to position [603, 0]
